Goal: Task Accomplishment & Management: Complete application form

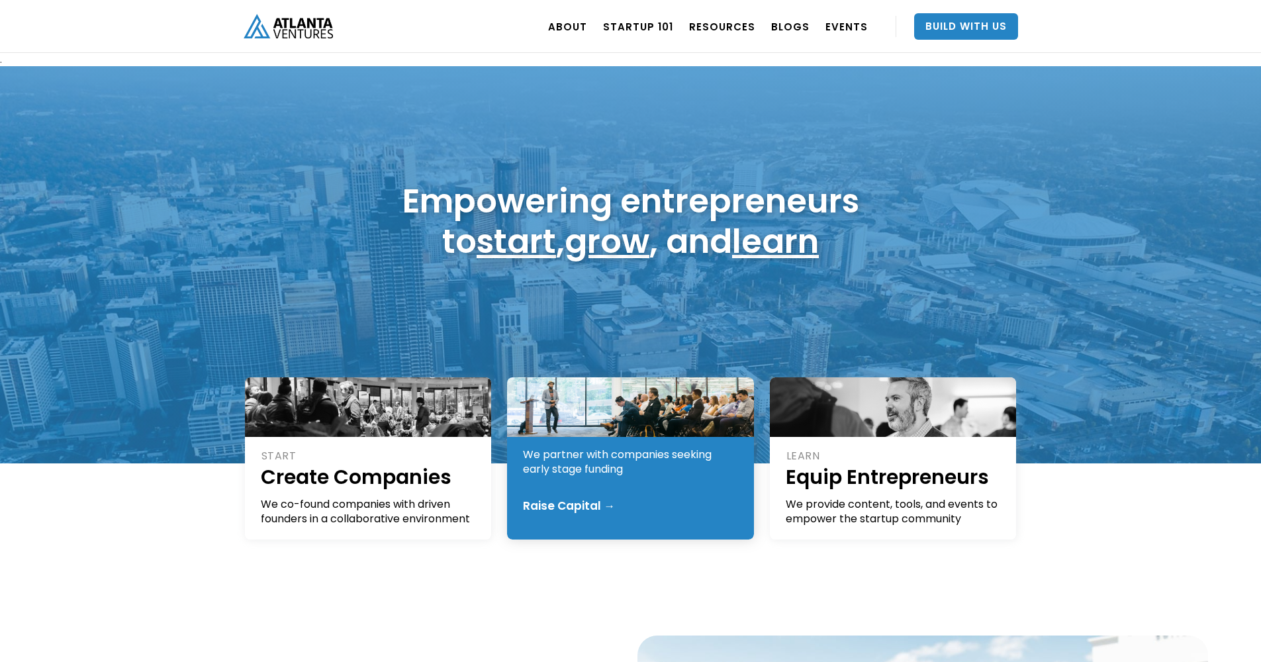
click at [634, 504] on div "Raise Capital →" at bounding box center [631, 505] width 217 height 13
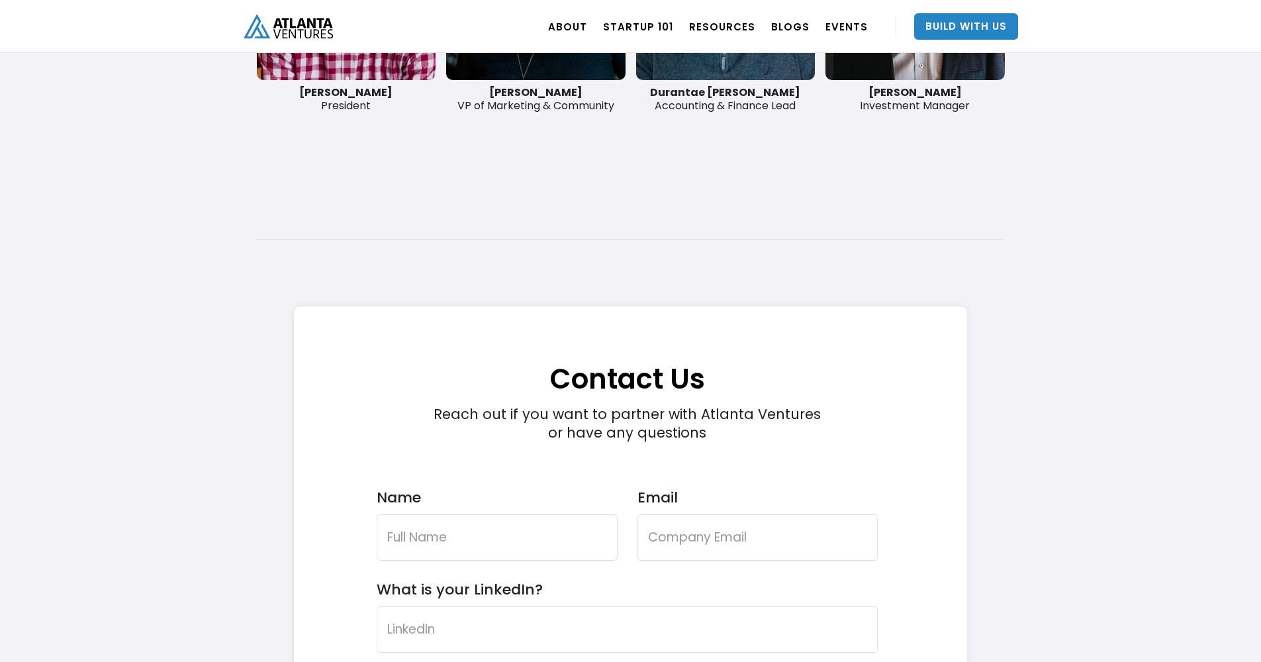
scroll to position [3852, 0]
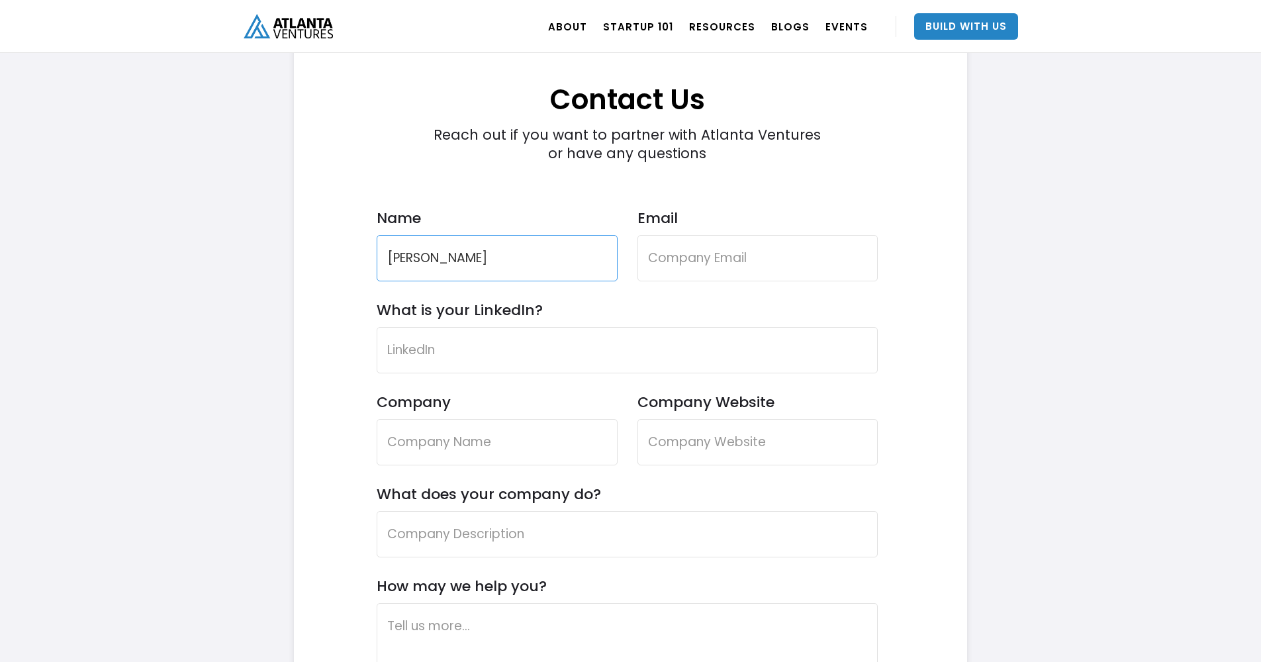
type input "[PERSON_NAME]"
type input "[EMAIL_ADDRESS][PERSON_NAME][DOMAIN_NAME]"
click at [418, 358] on input "What is your LinkedIn?" at bounding box center [628, 350] width 502 height 46
paste input "[URL][DOMAIN_NAME]"
type input "[URL][DOMAIN_NAME]"
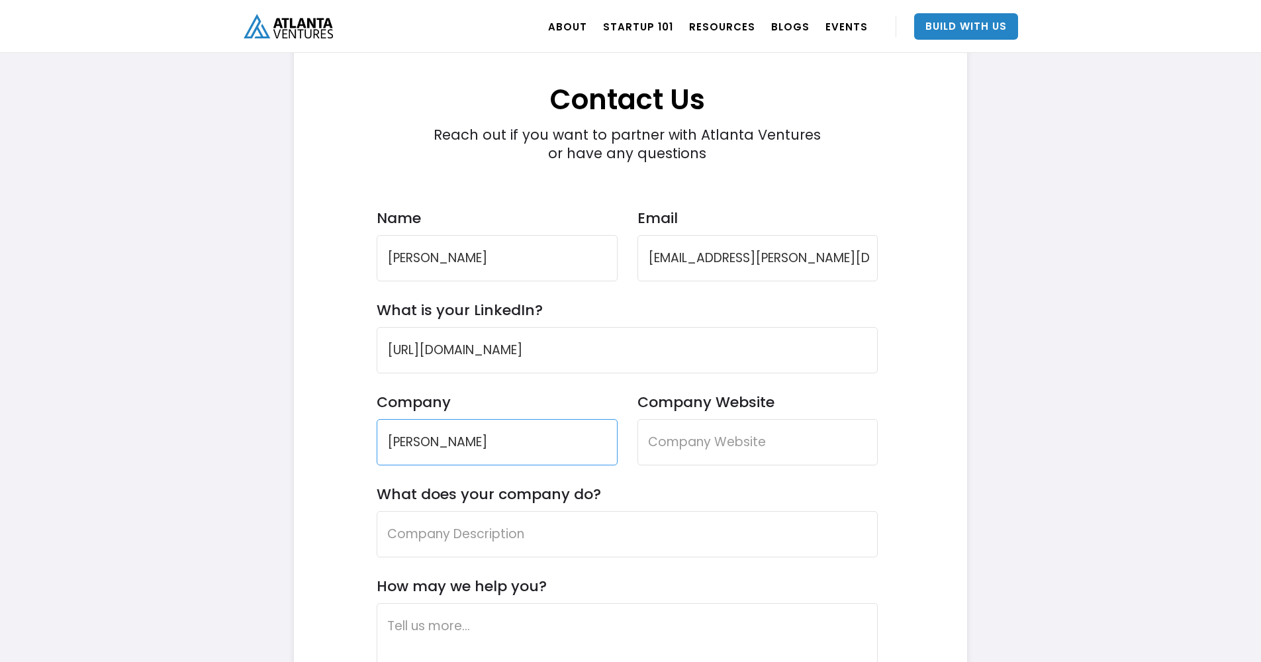
type input "Karter Paul Brands"
type input "www.karterpaulbrands.com"
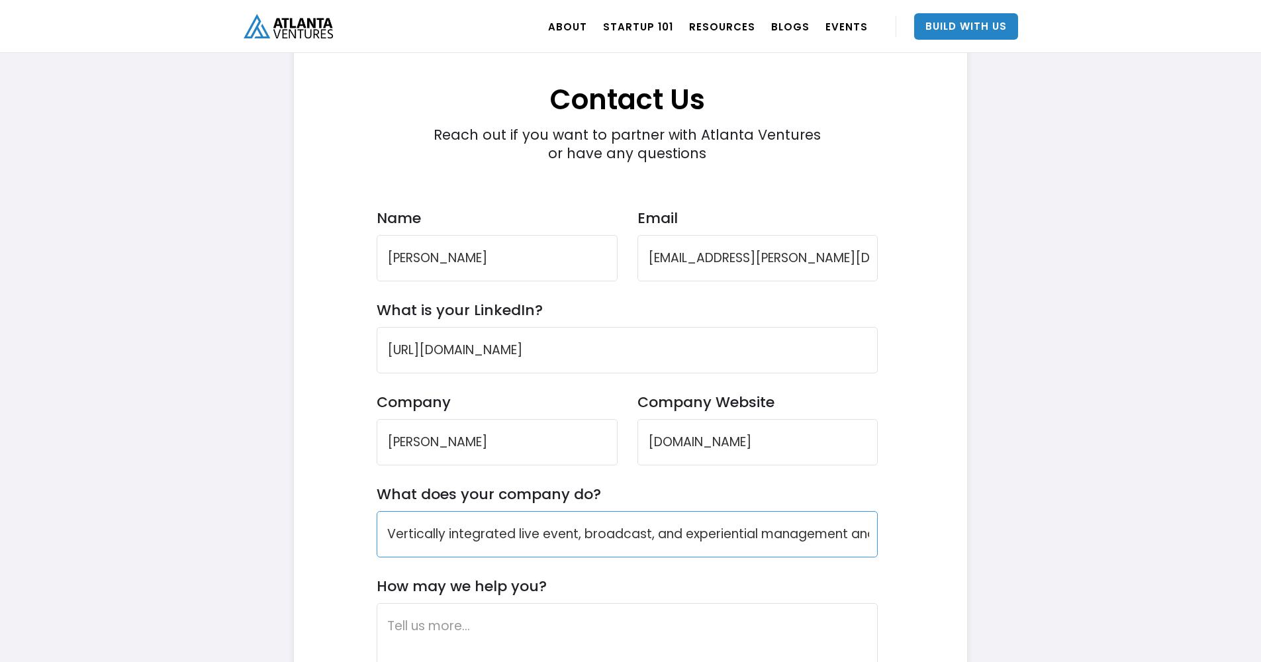
type input "Vertically integrated live event, broadcast, and experiential management and ho…"
type textarea "W"
type textarea "L"
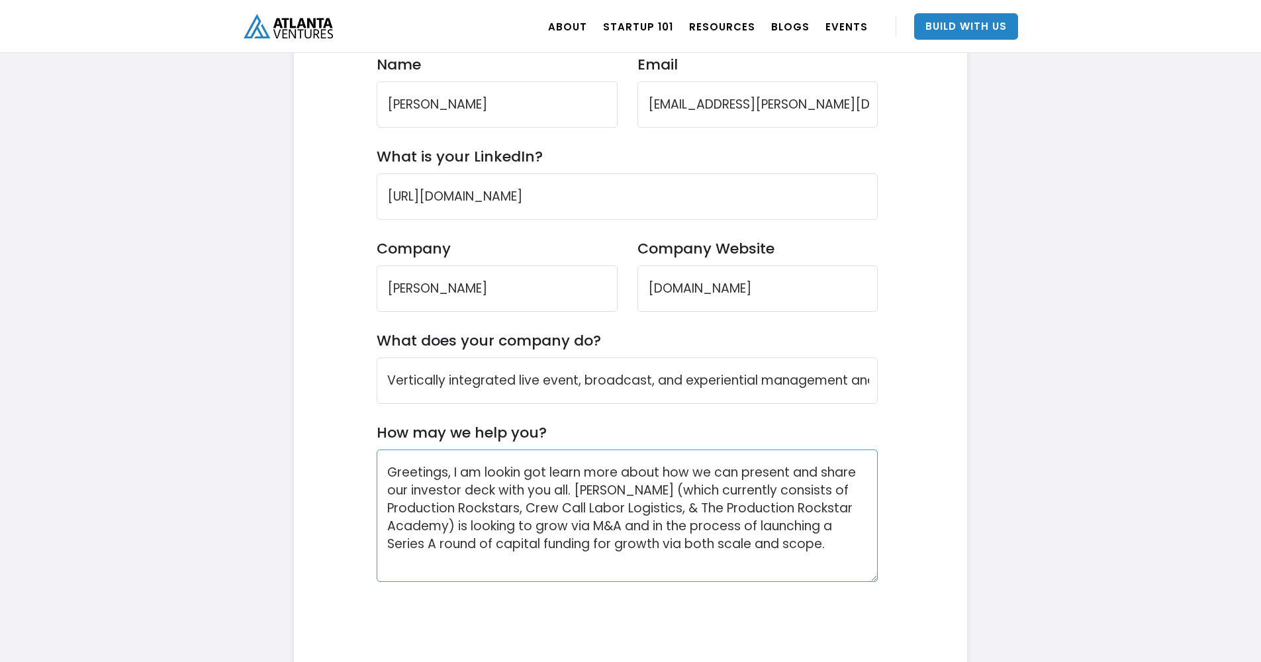
scroll to position [4025, 0]
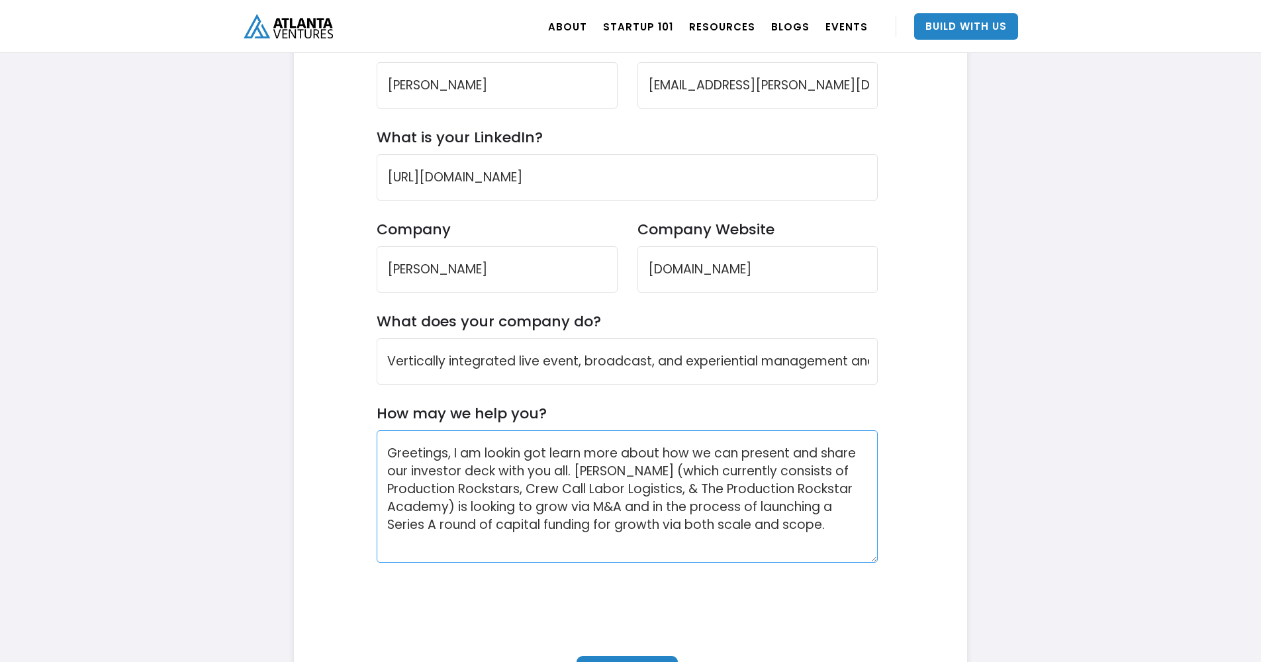
drag, startPoint x: 748, startPoint y: 525, endPoint x: 729, endPoint y: 524, distance: 19.2
click at [728, 526] on textarea "Greetings, I am lookin got learn more about how we can present and share our in…" at bounding box center [628, 496] width 502 height 132
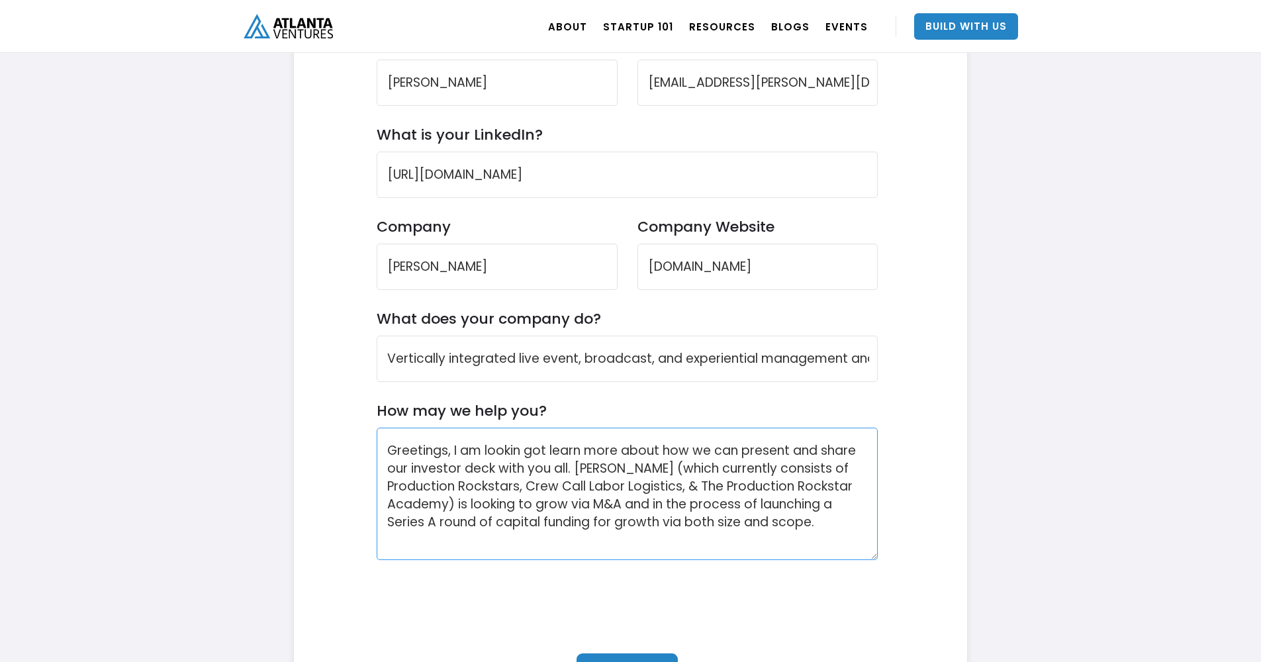
scroll to position [4039, 0]
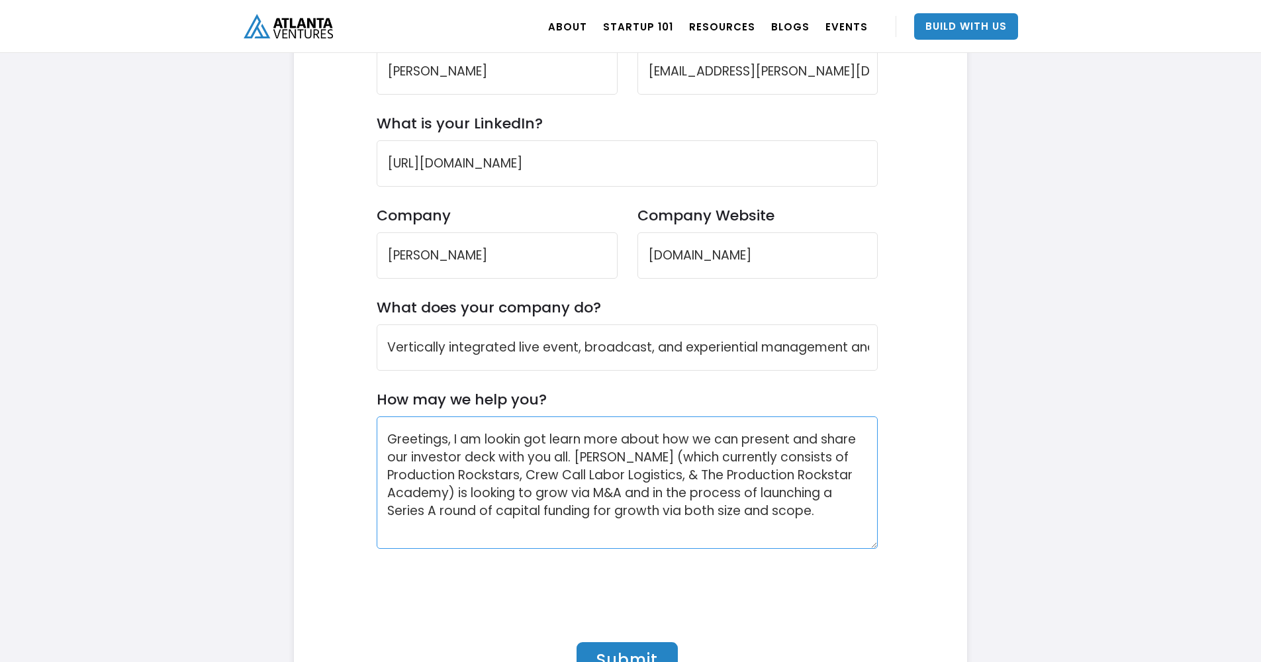
click at [520, 442] on textarea "Greetings, I am lookin got learn more about how we can present and share our in…" at bounding box center [628, 482] width 502 height 132
type textarea "Greetings, I am looking got learn more about how we can present and share our i…"
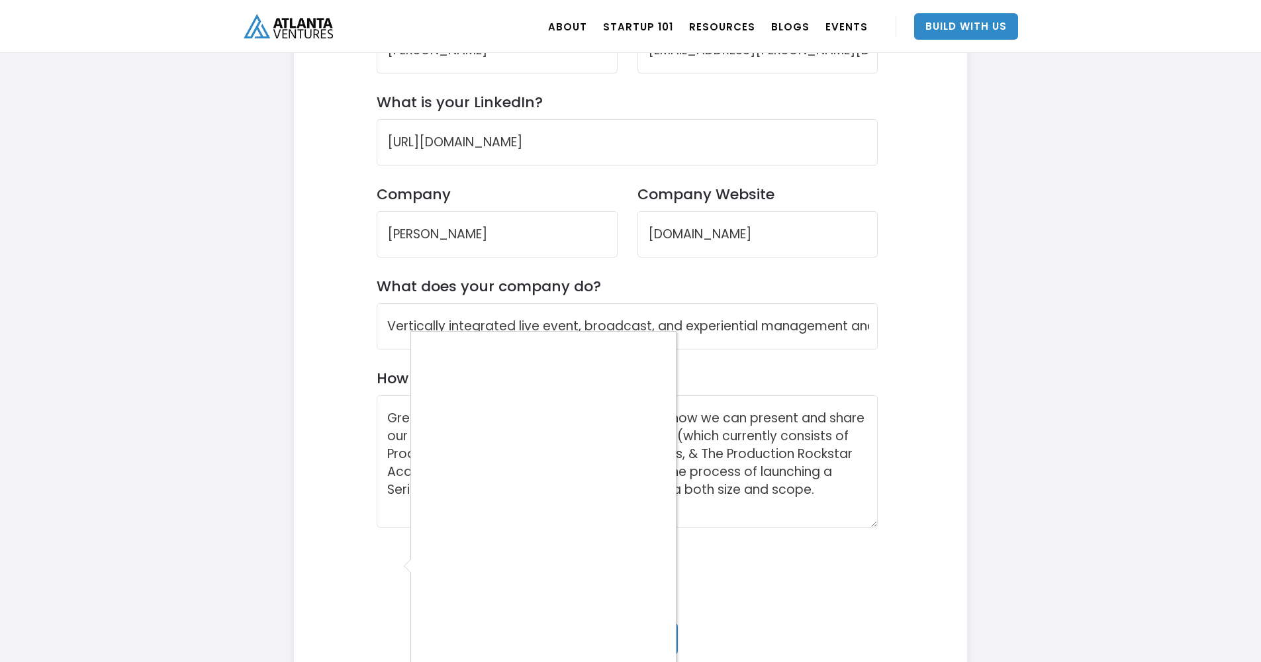
scroll to position [4120, 0]
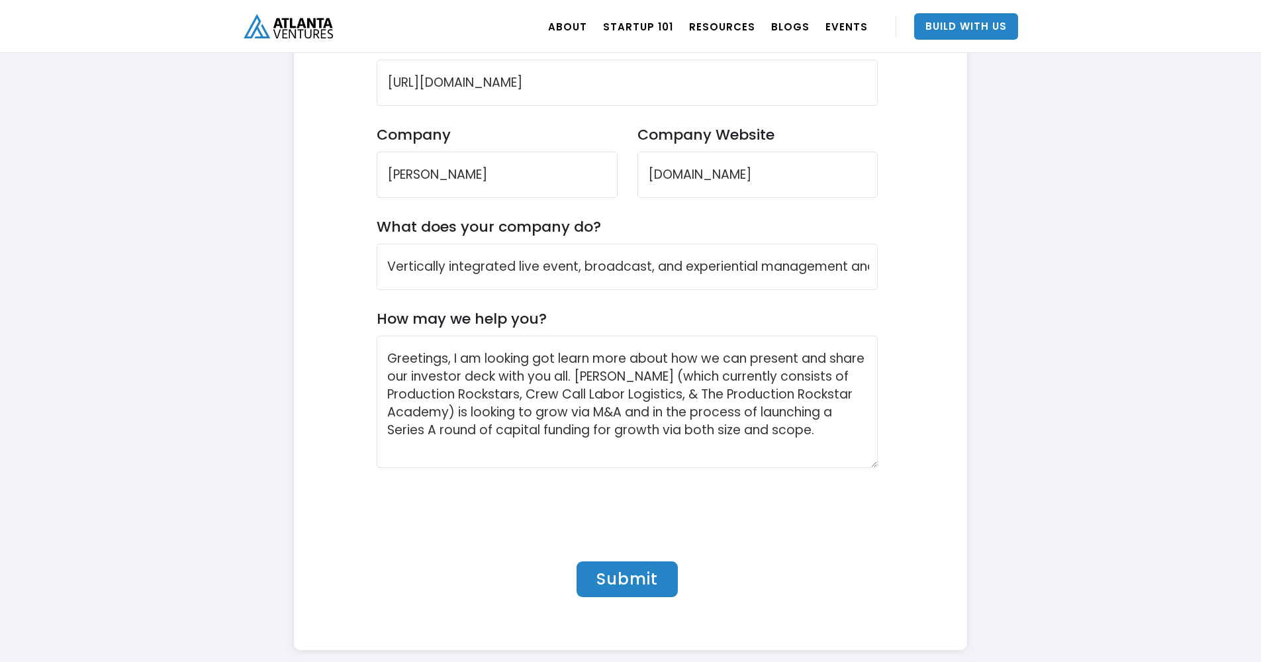
click at [596, 572] on input "Submit" at bounding box center [627, 579] width 101 height 36
type input "Please wait..."
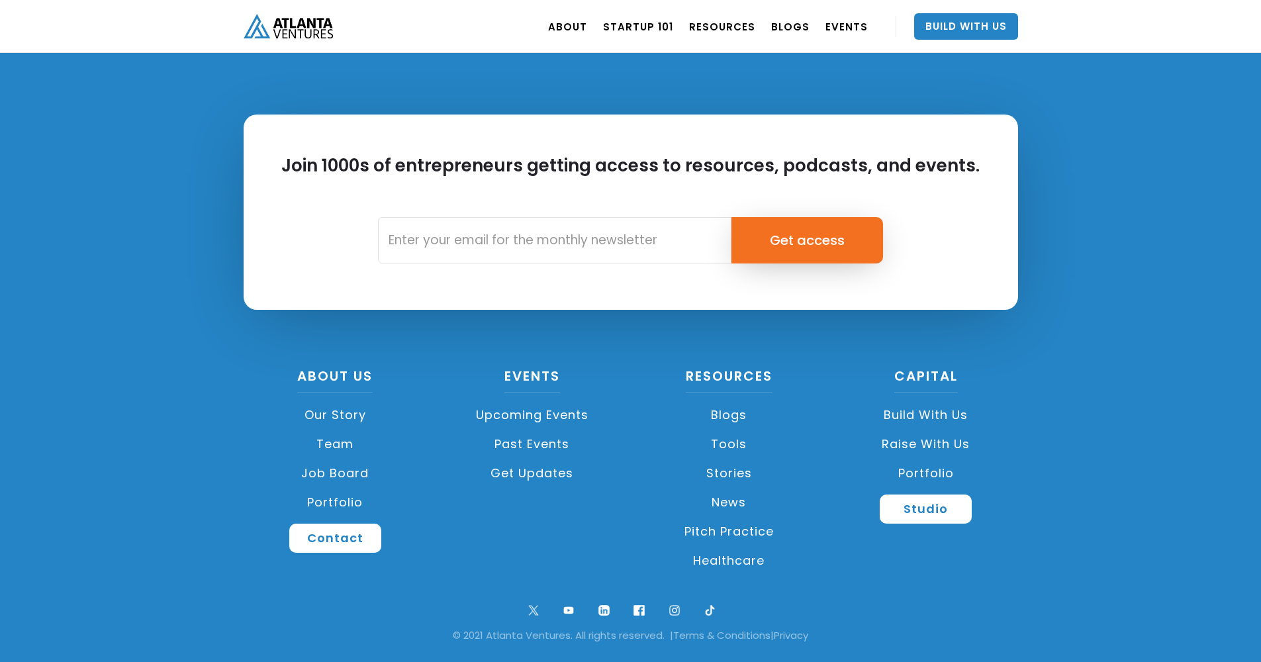
scroll to position [4089, 0]
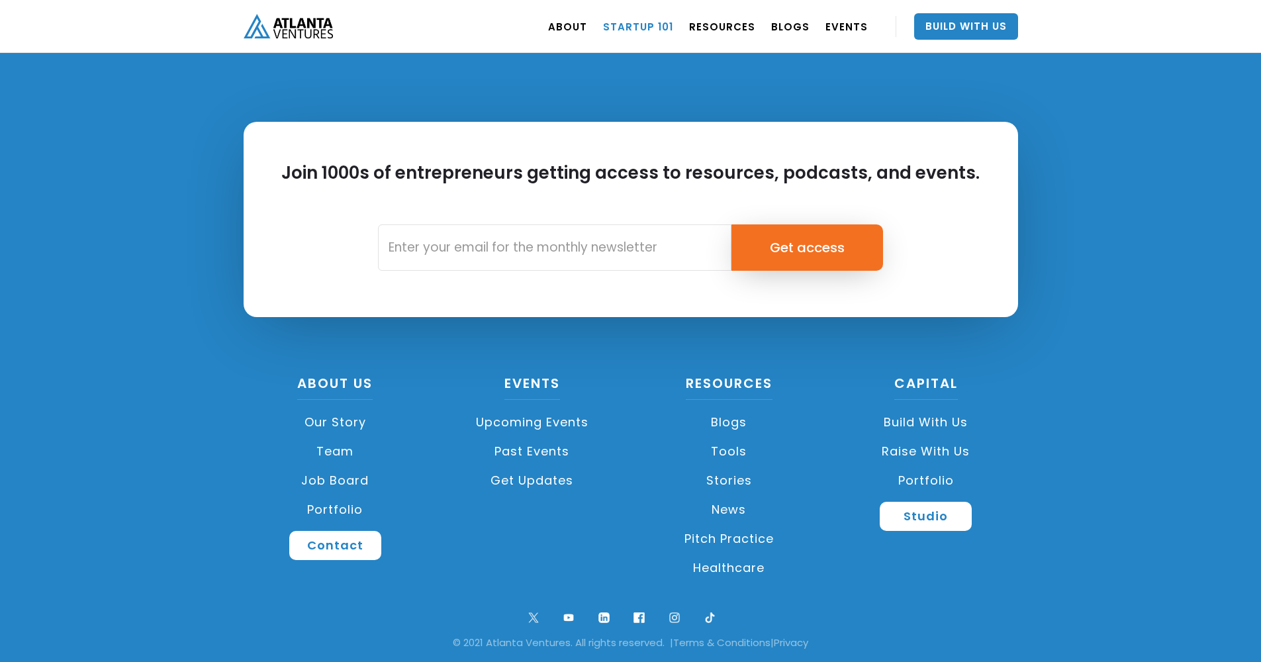
click at [640, 30] on link "Startup 101" at bounding box center [638, 26] width 70 height 37
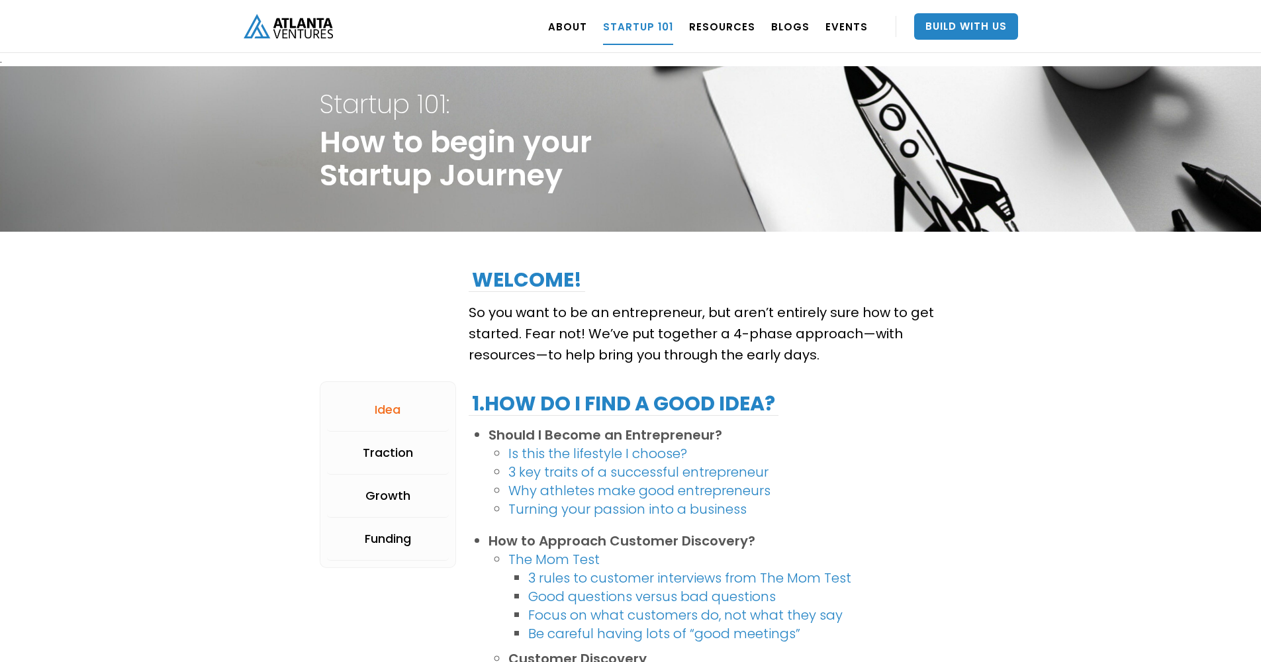
scroll to position [214, 0]
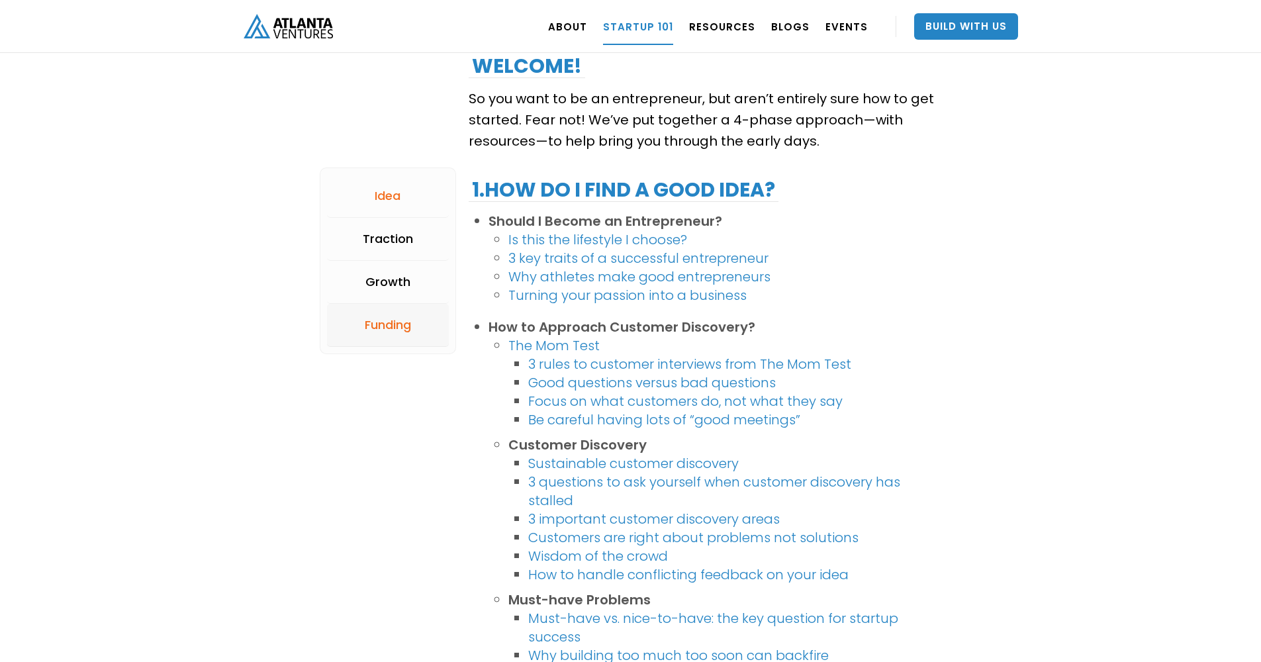
click at [387, 334] on link "Funding" at bounding box center [388, 325] width 122 height 43
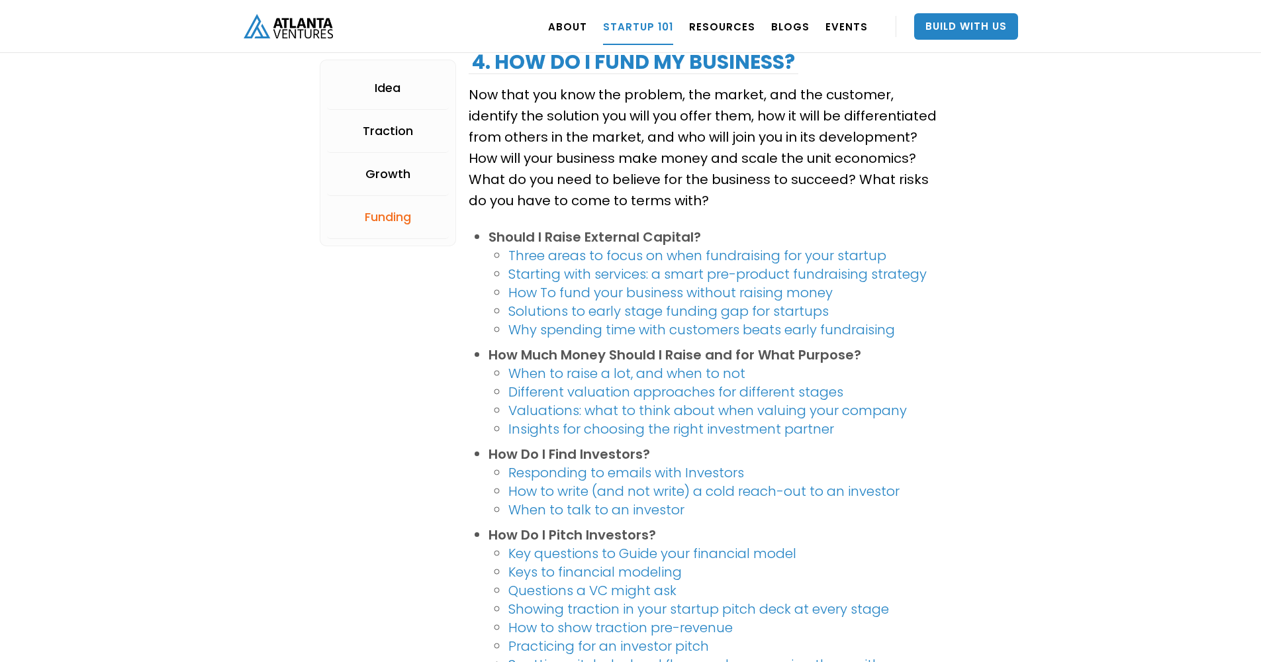
scroll to position [2388, 0]
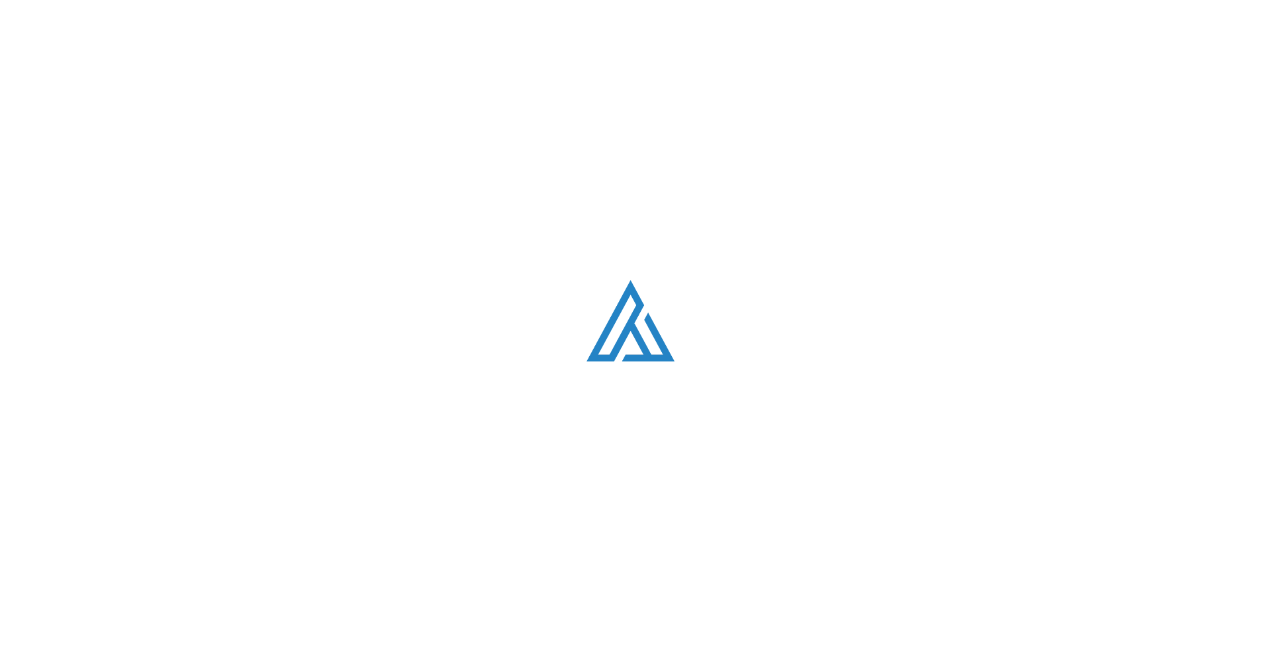
scroll to position [4089, 0]
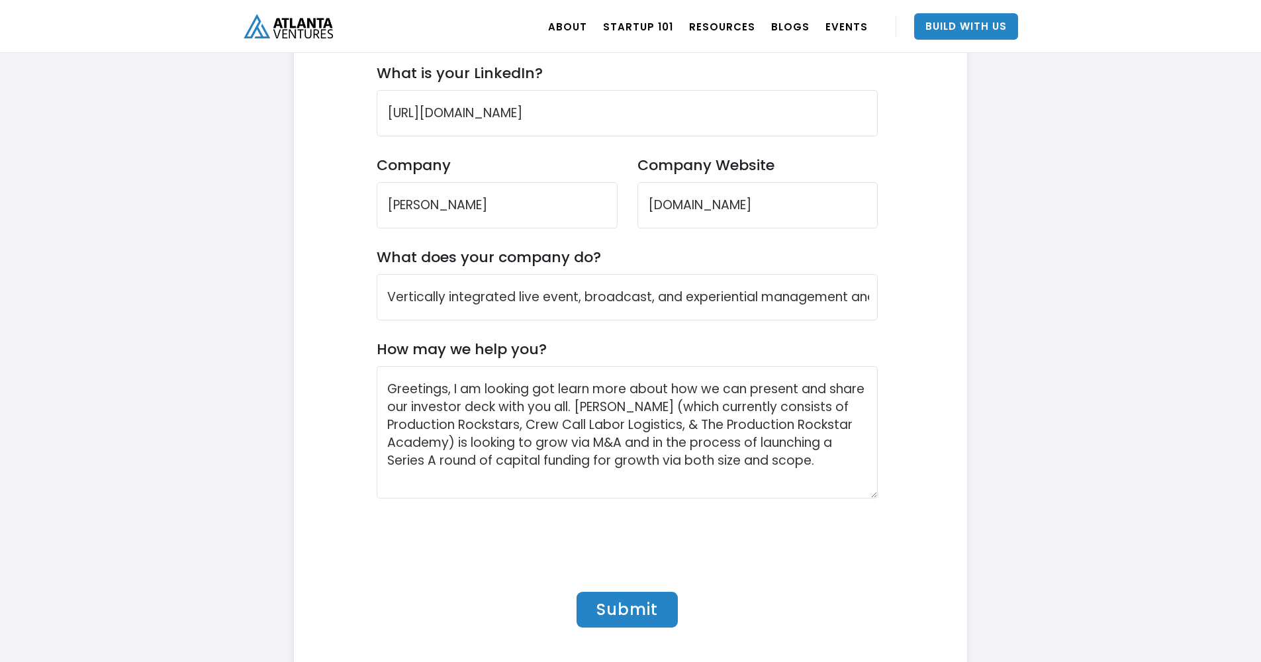
click at [305, 28] on img "home" at bounding box center [288, 26] width 89 height 24
